Goal: Find specific page/section: Find specific page/section

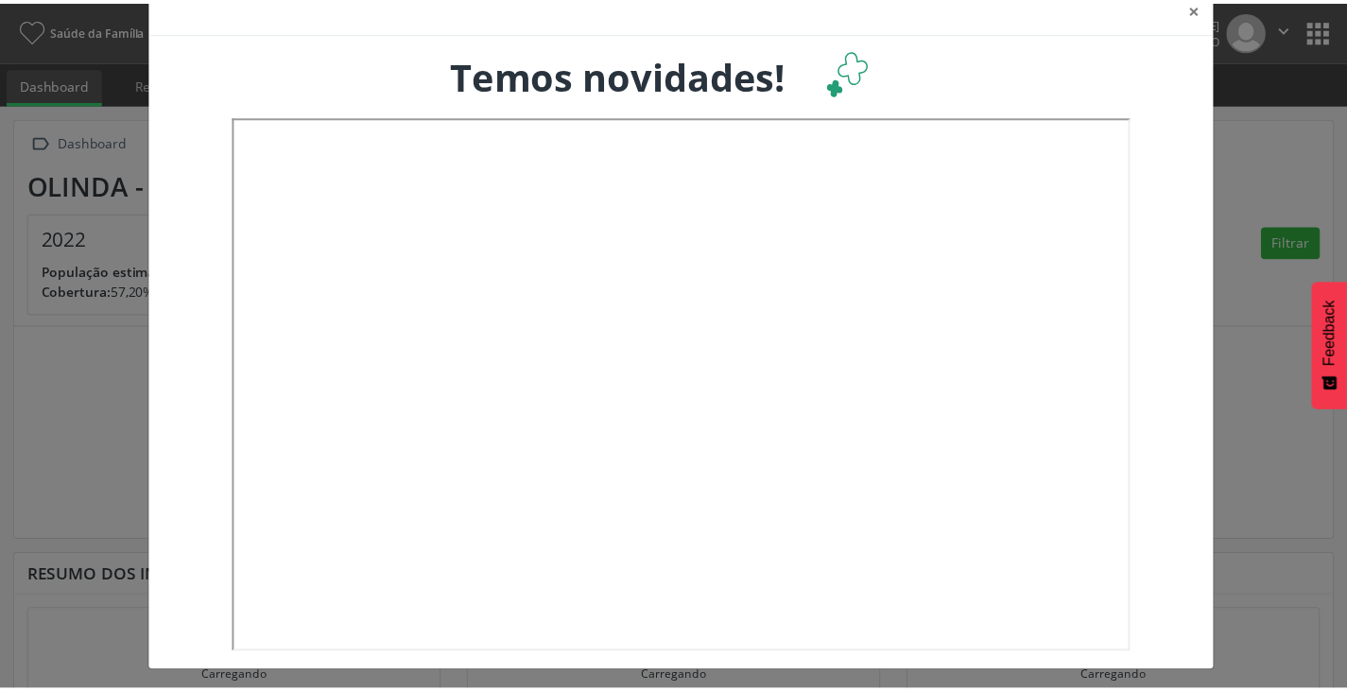
scroll to position [43, 0]
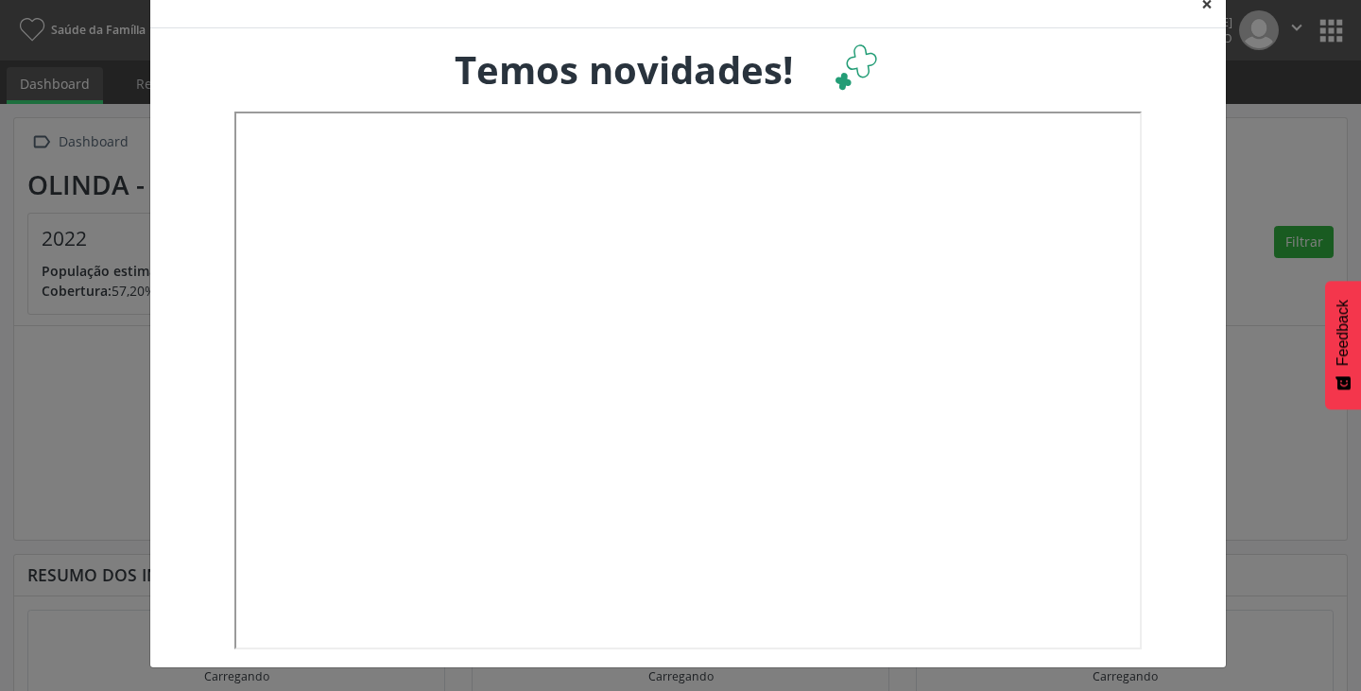
click at [1207, 9] on button "×" at bounding box center [1207, 4] width 38 height 46
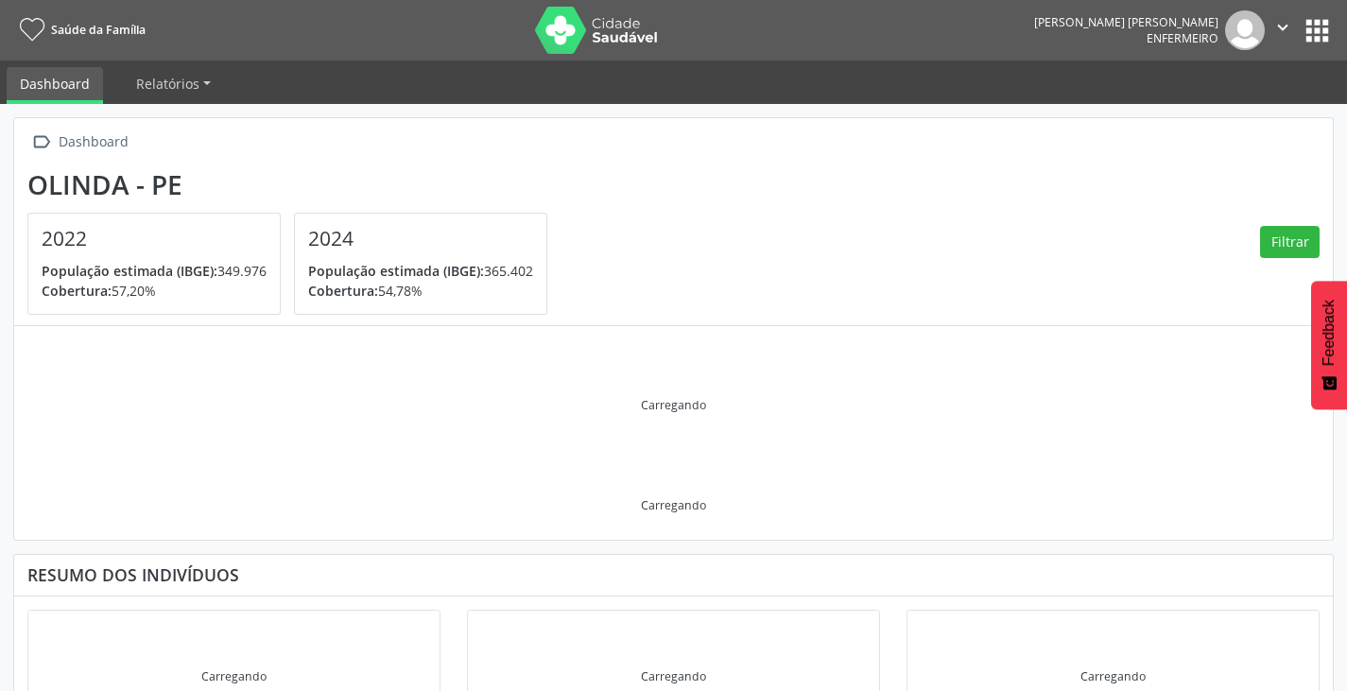
click at [1310, 26] on button "apps" at bounding box center [1317, 30] width 33 height 33
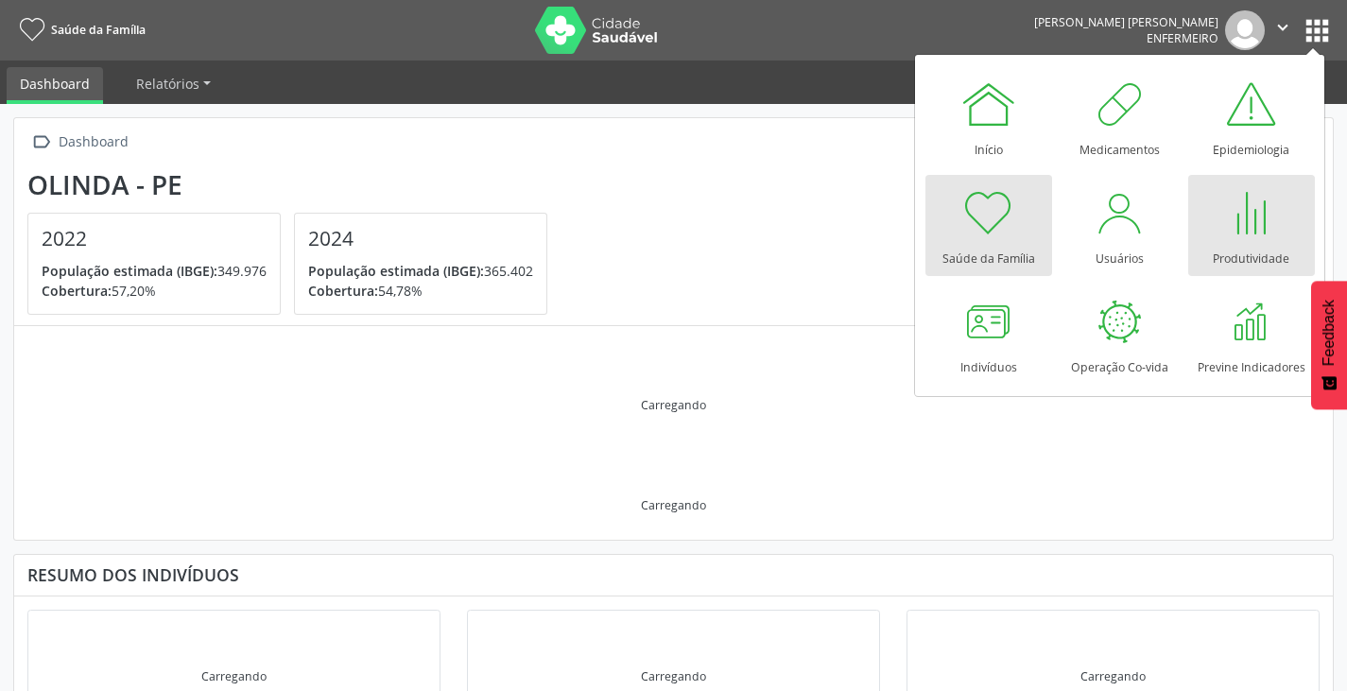
click at [1250, 230] on div at bounding box center [1251, 212] width 57 height 57
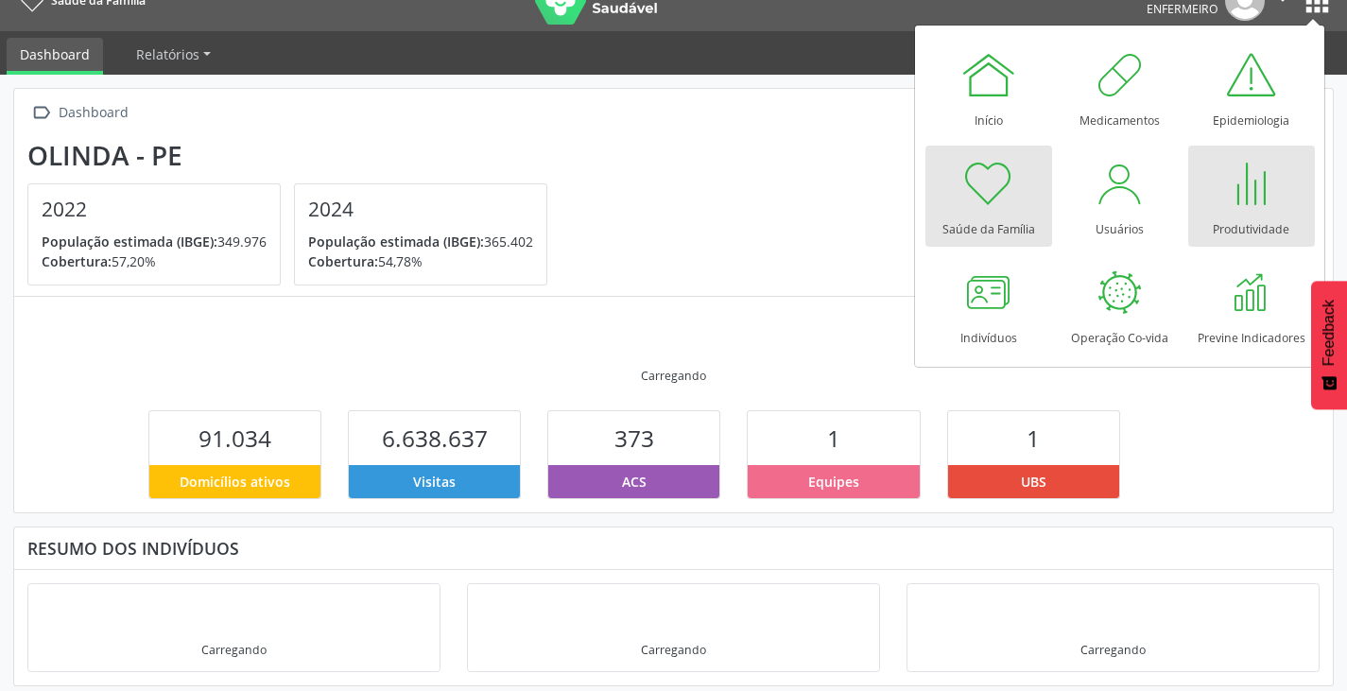
scroll to position [38, 0]
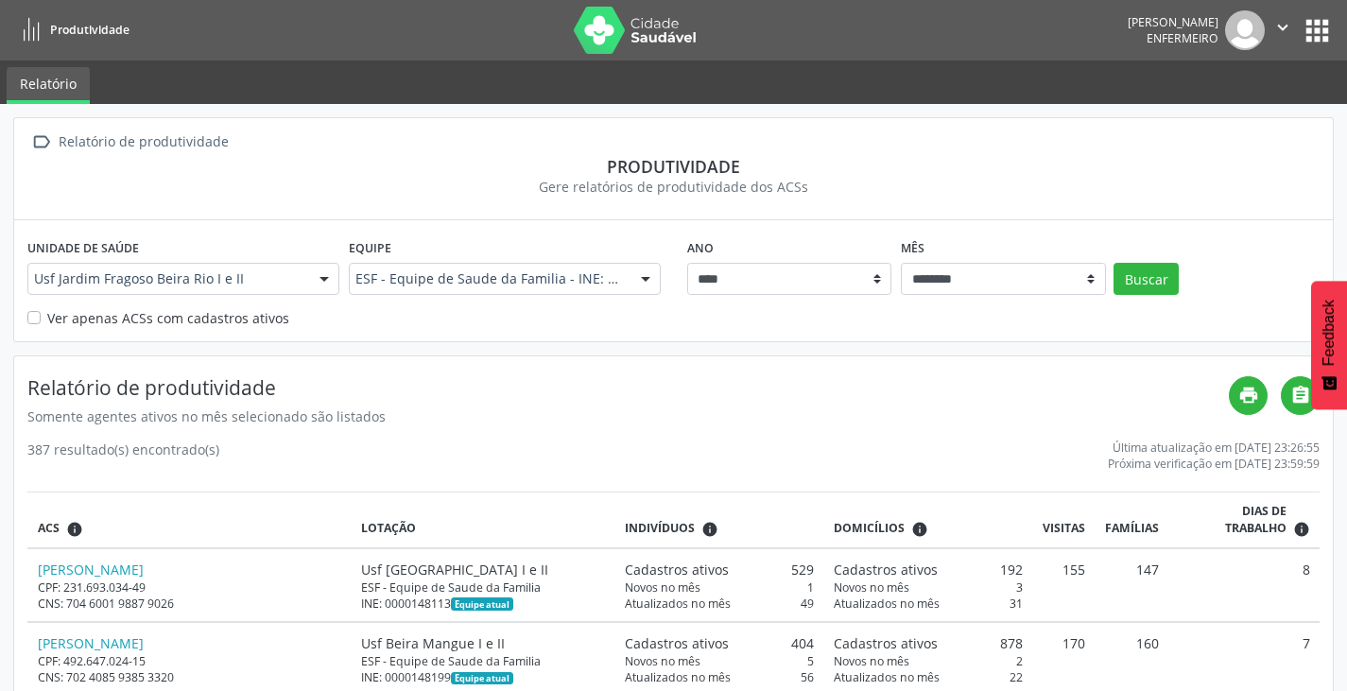
click at [47, 316] on label "Ver apenas ACSs com cadastros ativos" at bounding box center [168, 318] width 242 height 20
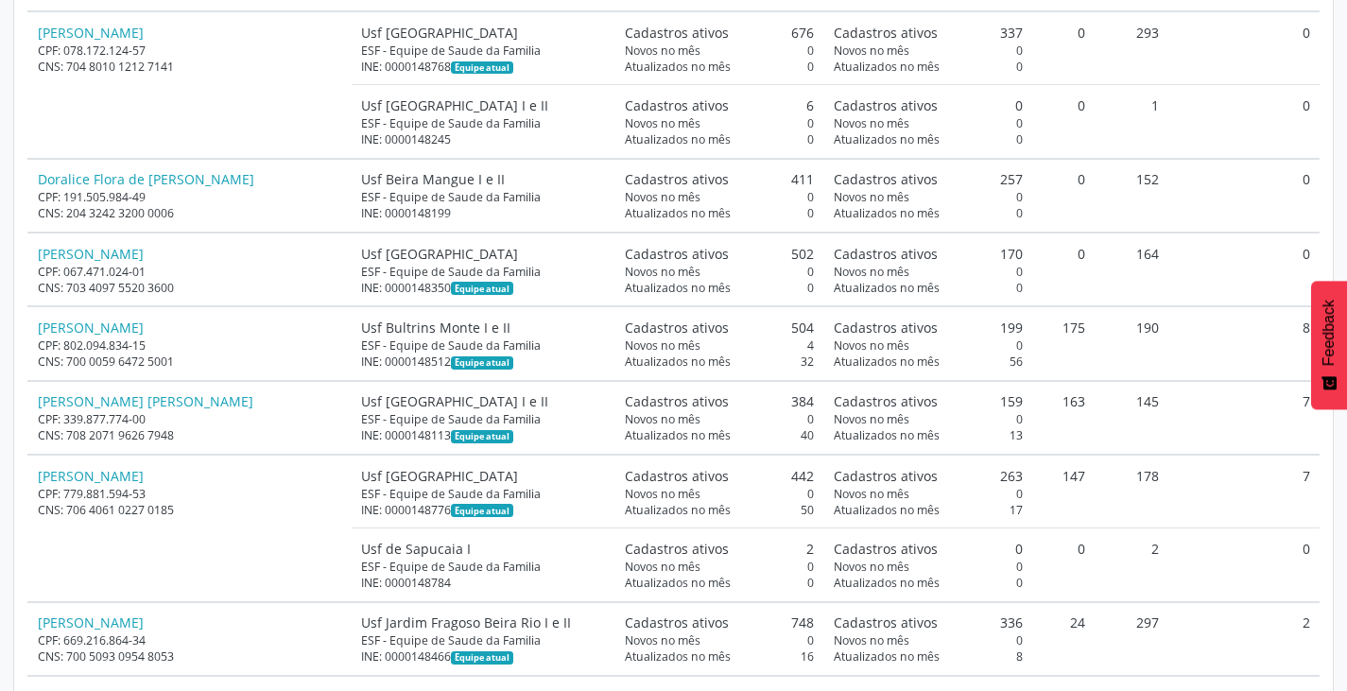
scroll to position [4916, 0]
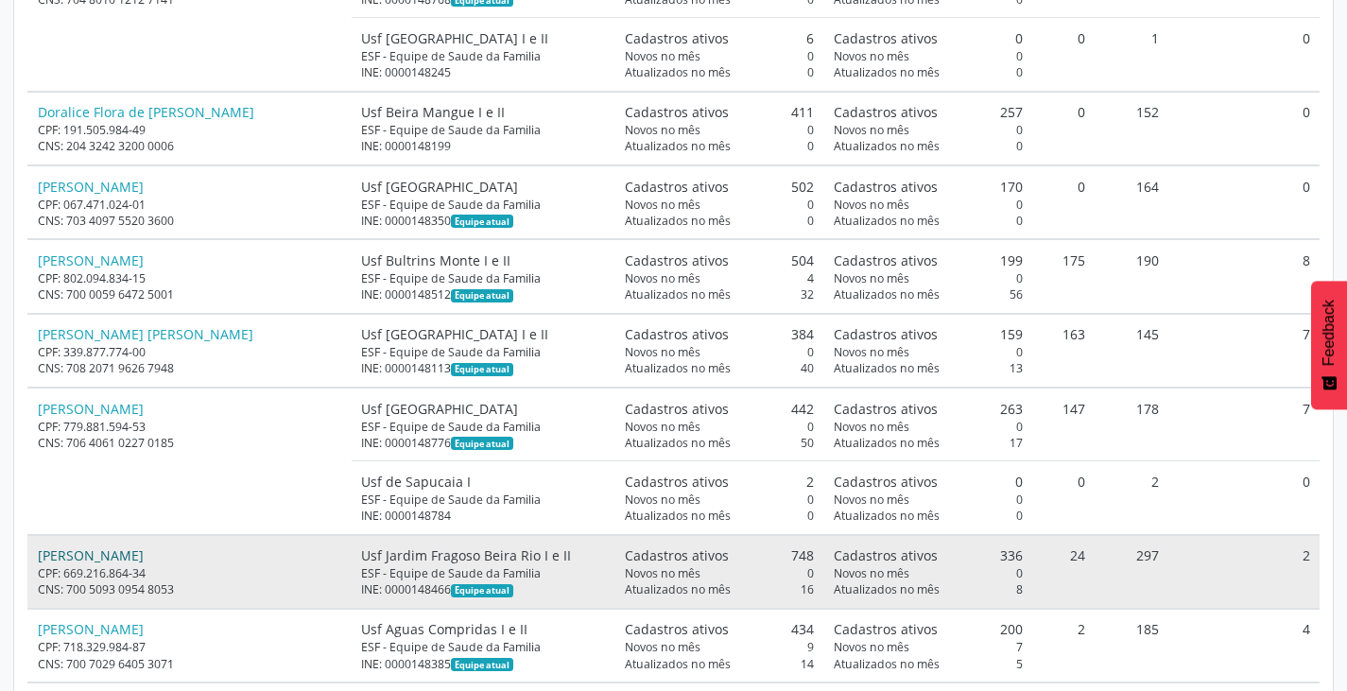
click at [126, 546] on link "[PERSON_NAME]" at bounding box center [91, 555] width 106 height 18
